Goal: Information Seeking & Learning: Learn about a topic

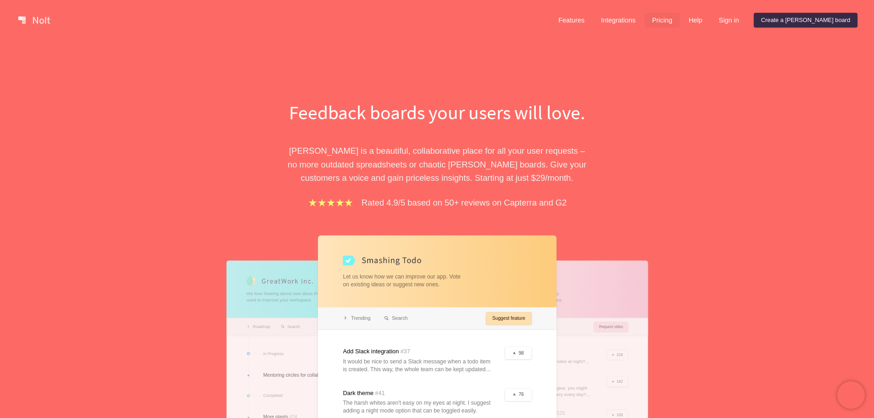
click at [680, 18] on link "Pricing" at bounding box center [662, 20] width 35 height 15
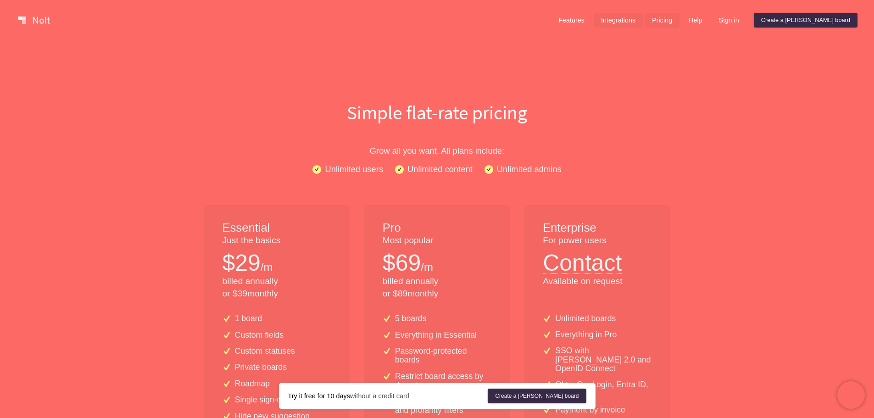
click at [643, 23] on link "Integrations" at bounding box center [618, 20] width 49 height 15
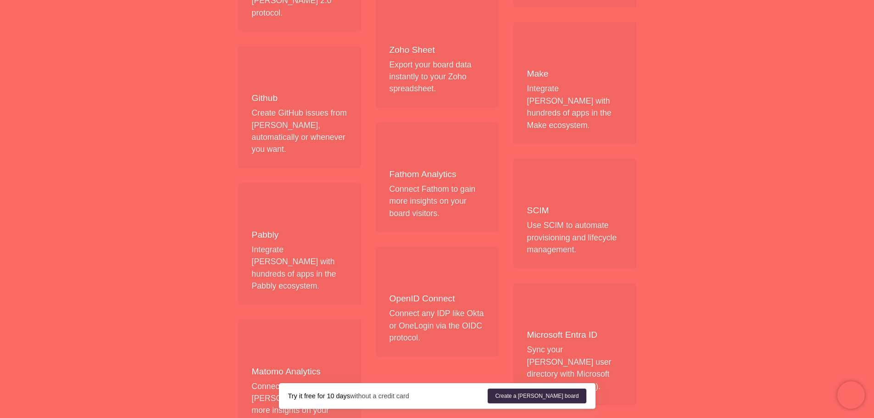
scroll to position [1011, 0]
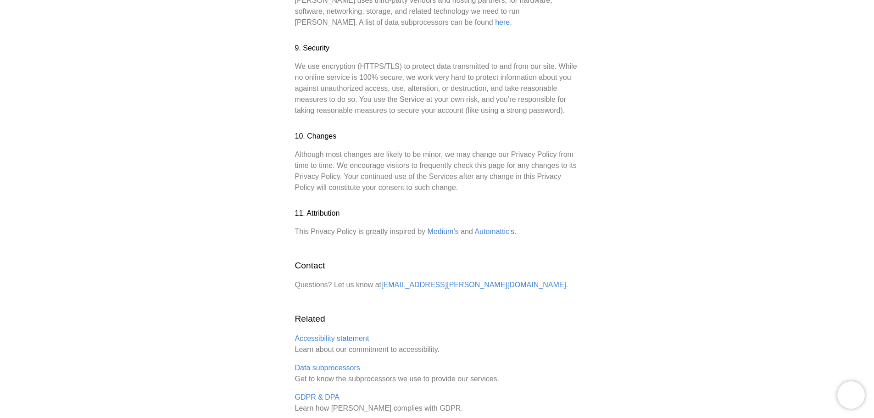
scroll to position [1151, 0]
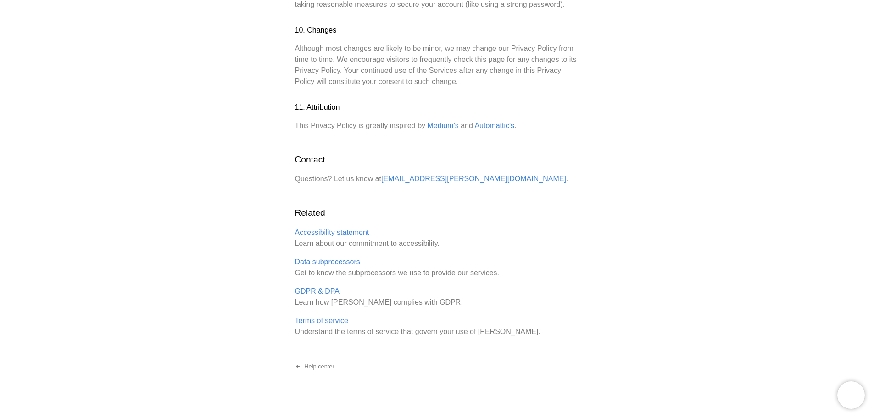
click at [324, 287] on link "GDPR & DPA" at bounding box center [317, 291] width 45 height 8
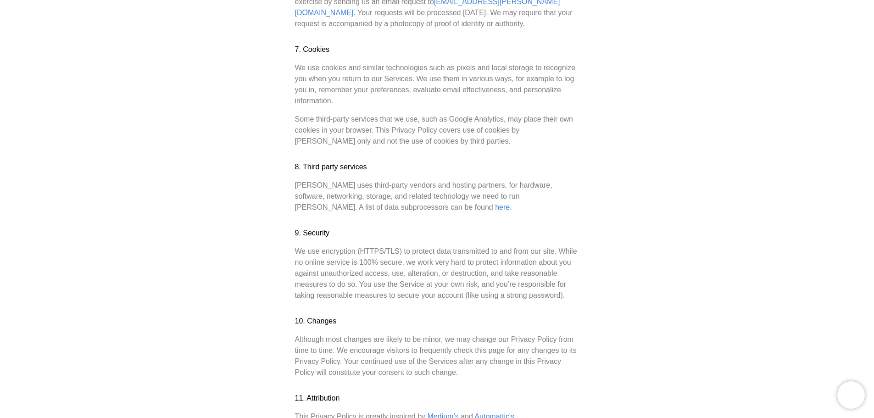
scroll to position [1151, 0]
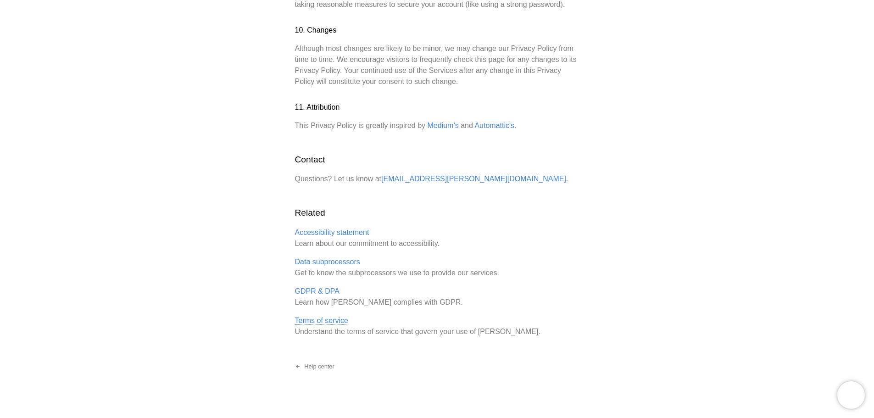
click at [331, 317] on link "Terms of service" at bounding box center [321, 321] width 53 height 8
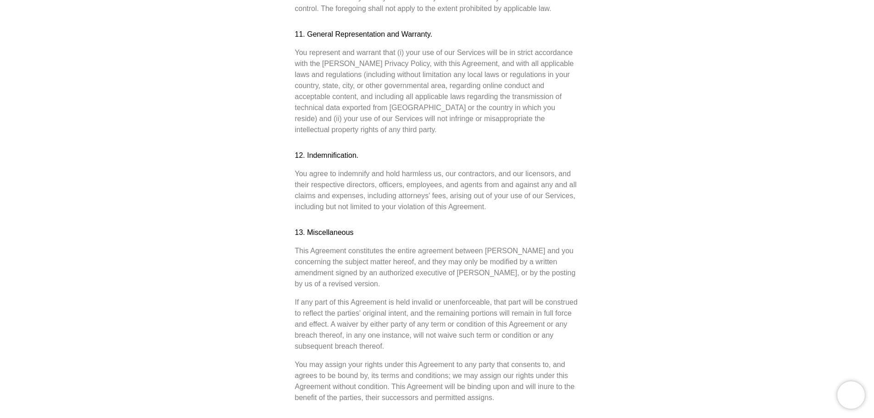
scroll to position [2425, 0]
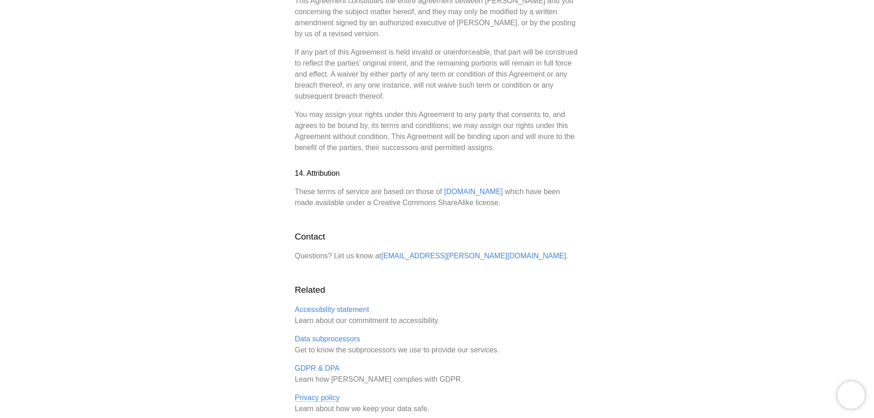
click at [332, 394] on link "Privacy policy" at bounding box center [317, 398] width 45 height 8
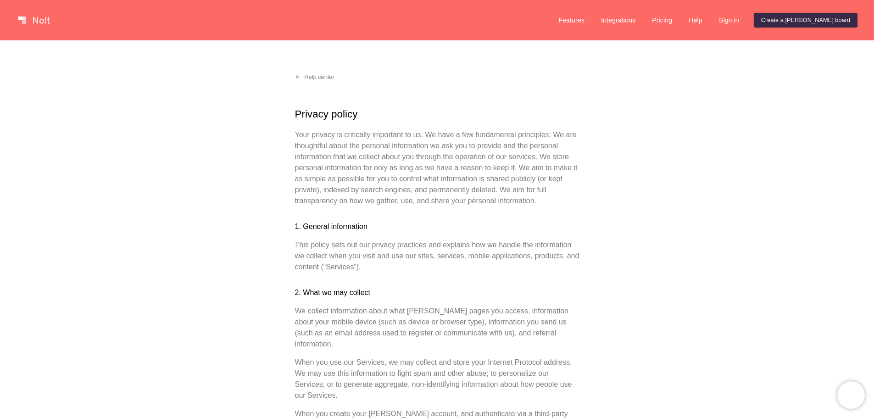
click at [446, 297] on h3 "2. What we may collect" at bounding box center [437, 292] width 284 height 11
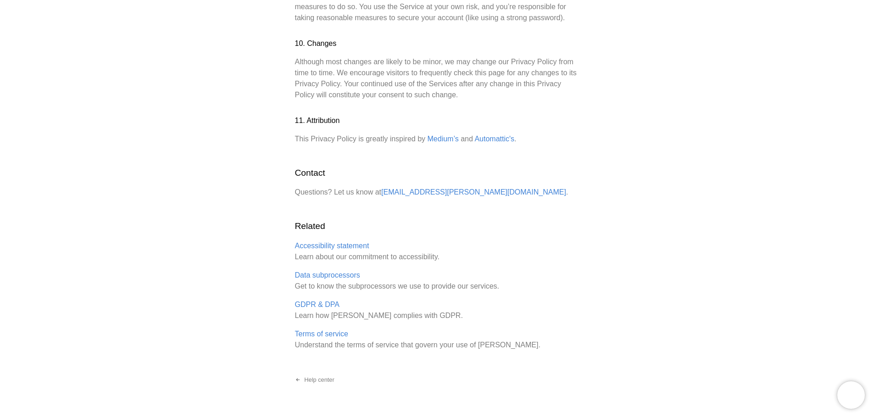
scroll to position [1151, 0]
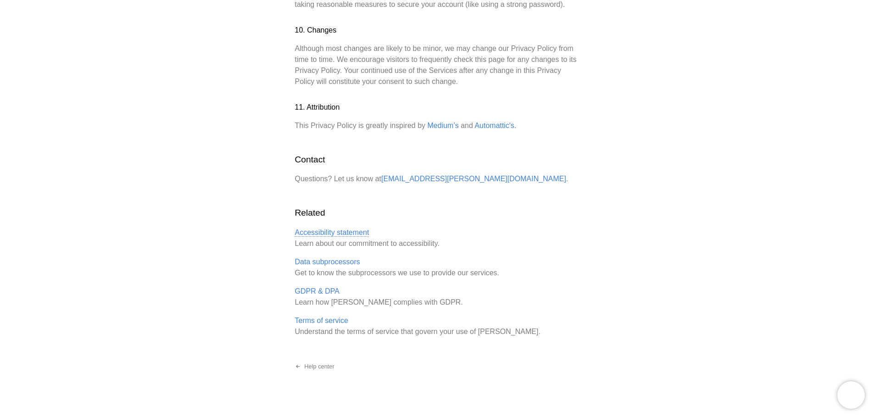
click at [327, 229] on link "Accessibility statement" at bounding box center [332, 233] width 74 height 8
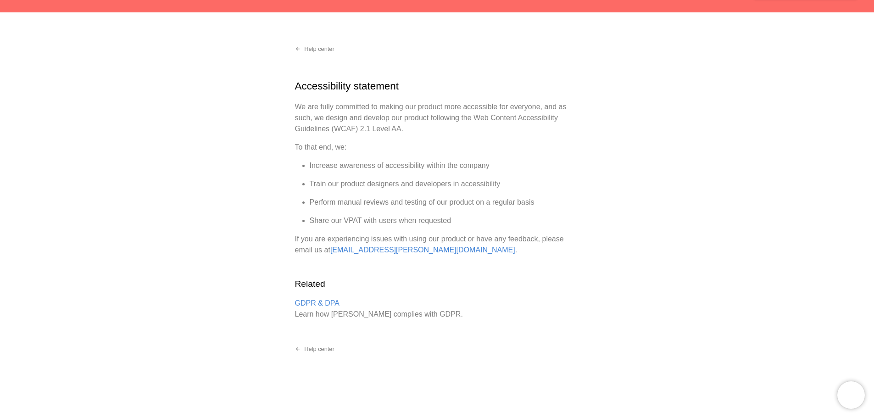
scroll to position [40, 0]
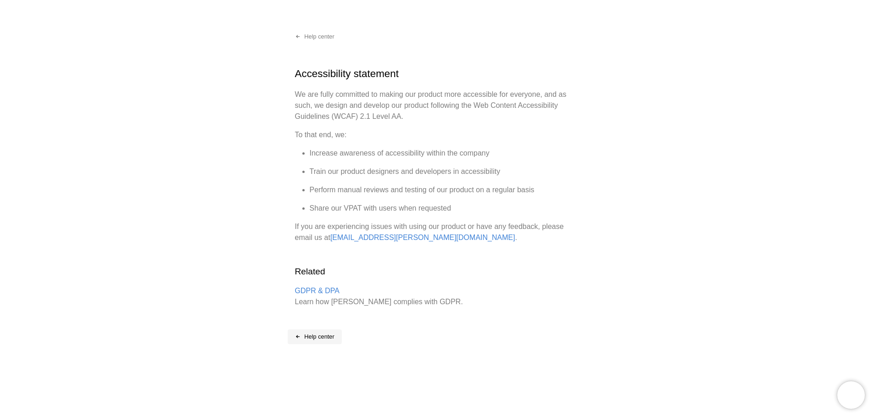
click at [323, 335] on link "Help center" at bounding box center [315, 336] width 54 height 15
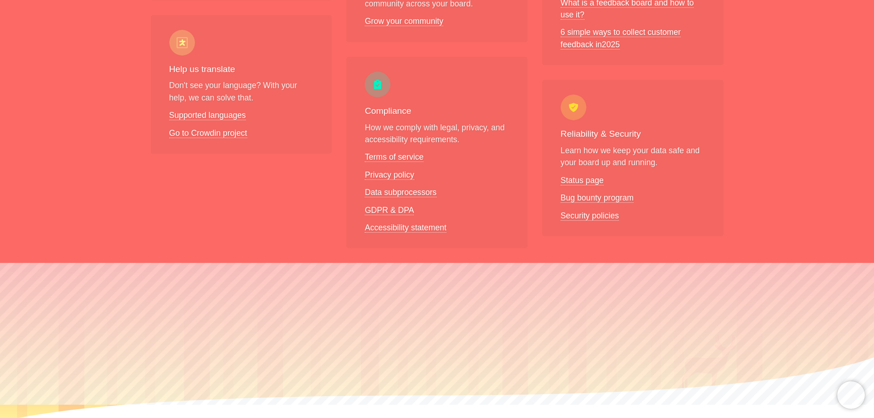
scroll to position [727, 0]
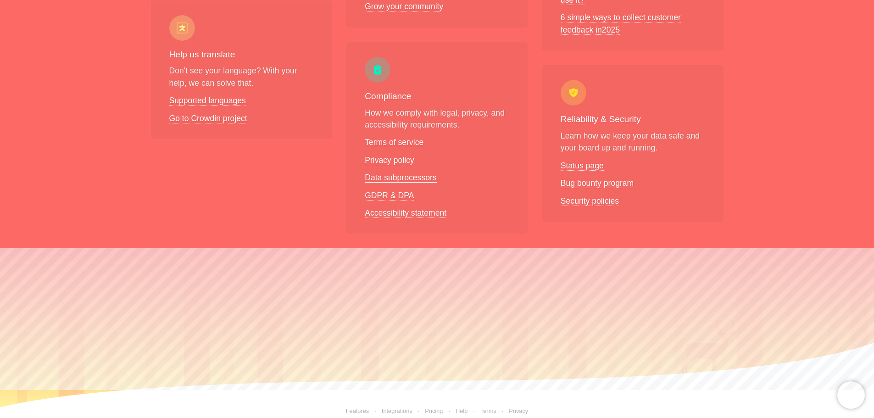
click at [414, 173] on link "Data subprocessors" at bounding box center [401, 178] width 72 height 10
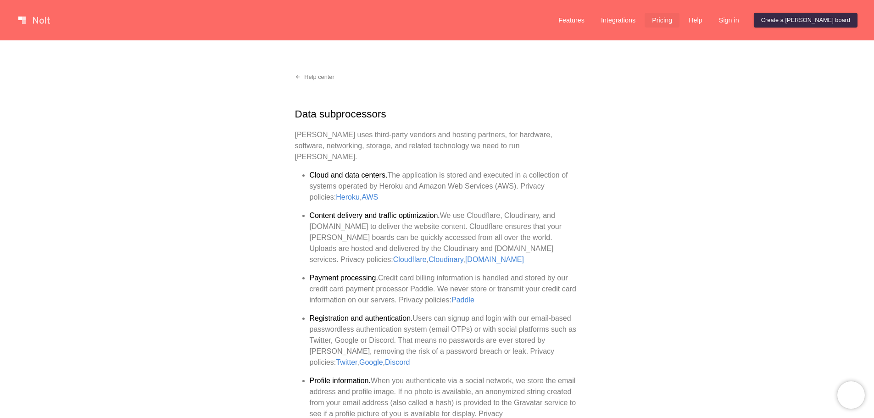
click at [680, 22] on link "Pricing" at bounding box center [662, 20] width 35 height 15
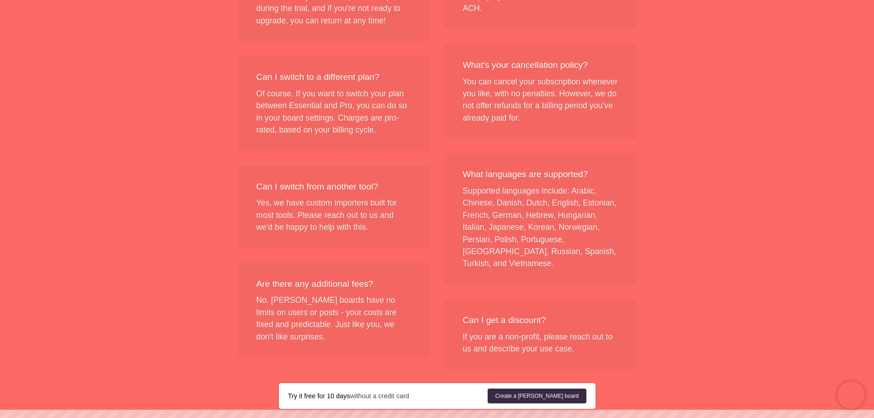
scroll to position [1100, 0]
